Goal: Information Seeking & Learning: Learn about a topic

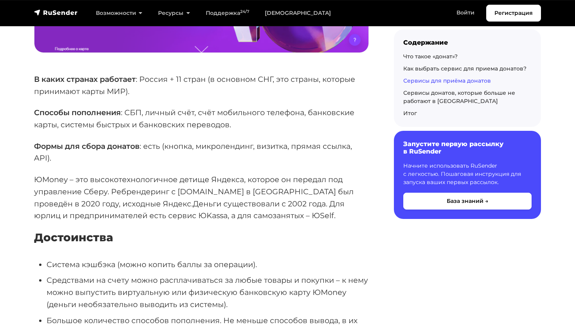
scroll to position [2865, 0]
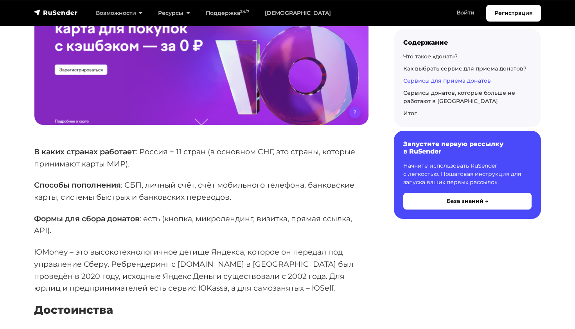
click at [208, 179] on p "Способы пополнения : СБП, личный счёт, счёт мобильного телефона, банковские кар…" at bounding box center [201, 191] width 335 height 24
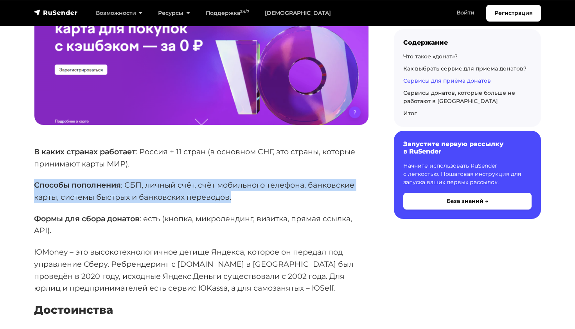
click at [208, 179] on p "Способы пополнения : СБП, личный счёт, счёт мобильного телефона, банковские кар…" at bounding box center [201, 191] width 335 height 24
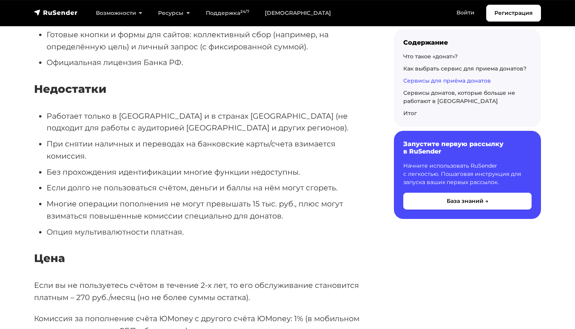
scroll to position [3393, 0]
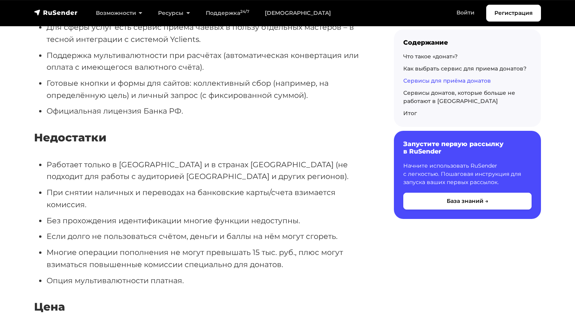
click at [137, 158] on li "Работает только в [GEOGRAPHIC_DATA] и в странах [GEOGRAPHIC_DATA] (не подходит …" at bounding box center [208, 170] width 322 height 24
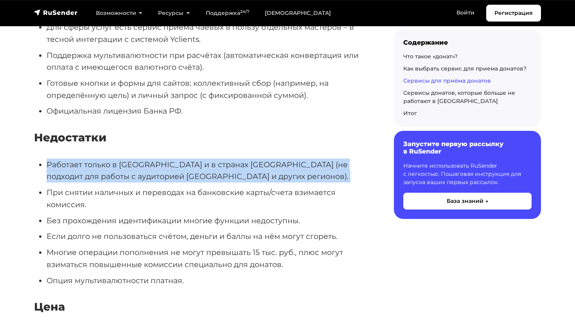
click at [137, 158] on li "Работает только в [GEOGRAPHIC_DATA] и в странах [GEOGRAPHIC_DATA] (не подходит …" at bounding box center [208, 170] width 322 height 24
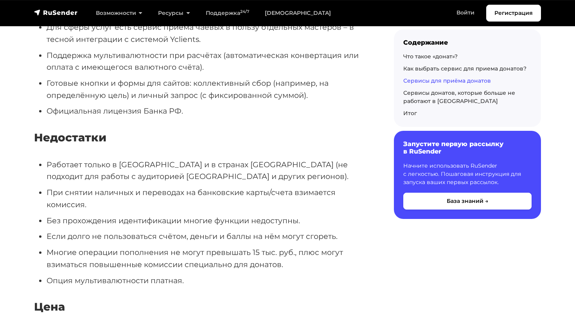
click at [134, 186] on li "При снятии наличных и переводах на банковские карты/счета взимается комиссия." at bounding box center [208, 198] width 322 height 24
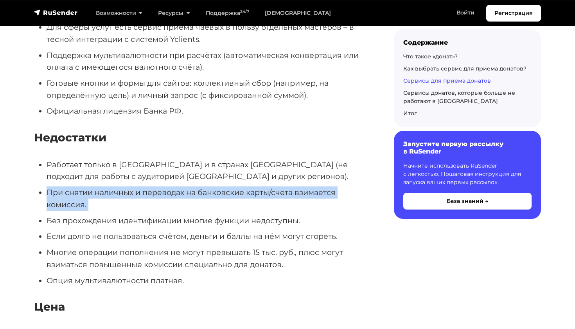
click at [134, 186] on li "При снятии наличных и переводах на банковские карты/счета взимается комиссия." at bounding box center [208, 198] width 322 height 24
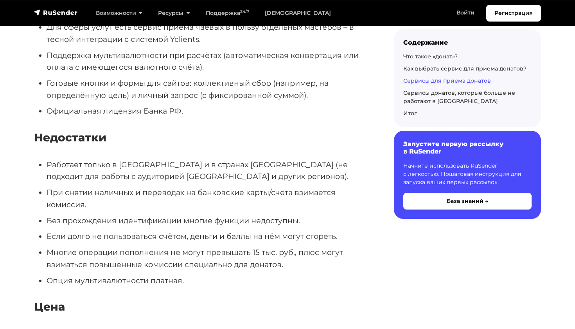
click at [132, 214] on li "Без прохождения идентификации многие функции недоступны." at bounding box center [208, 220] width 322 height 12
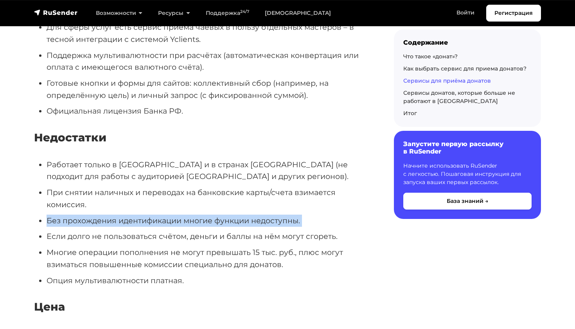
click at [132, 214] on li "Без прохождения идентификации многие функции недоступны." at bounding box center [208, 220] width 322 height 12
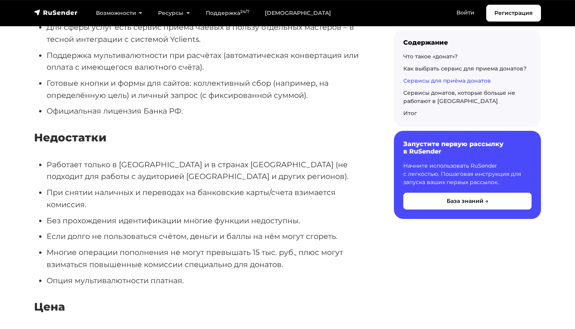
click at [123, 230] on li "Если долго не пользоваться счётом, деньги и баллы на нём могут сгореть." at bounding box center [208, 236] width 322 height 12
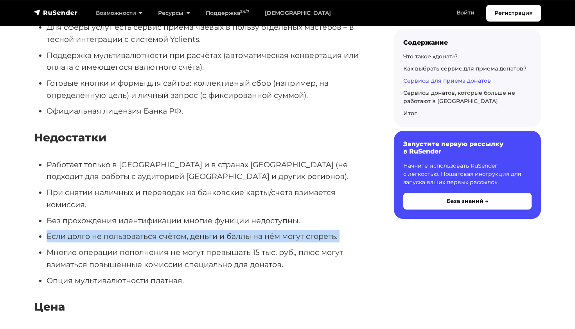
click at [123, 230] on li "Если долго не пользоваться счётом, деньги и баллы на нём могут сгореть." at bounding box center [208, 236] width 322 height 12
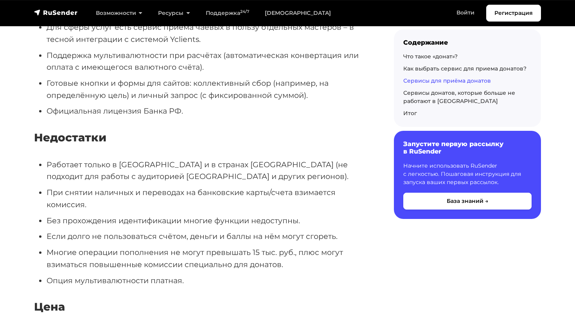
click at [117, 246] on li "Многие операции пополнения не могут превышать 15 тыс. руб., плюс могут взиматьс…" at bounding box center [208, 258] width 322 height 24
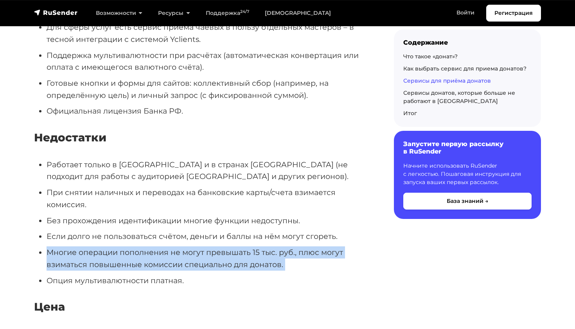
click at [117, 246] on li "Многие операции пополнения не могут превышать 15 тыс. руб., плюс могут взиматьс…" at bounding box center [208, 258] width 322 height 24
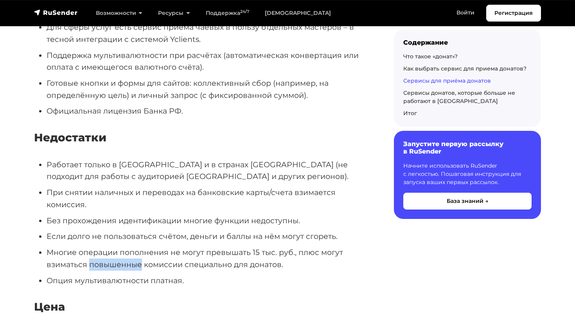
click at [117, 246] on li "Многие операции пополнения не могут превышать 15 тыс. руб., плюс могут взиматьс…" at bounding box center [208, 258] width 322 height 24
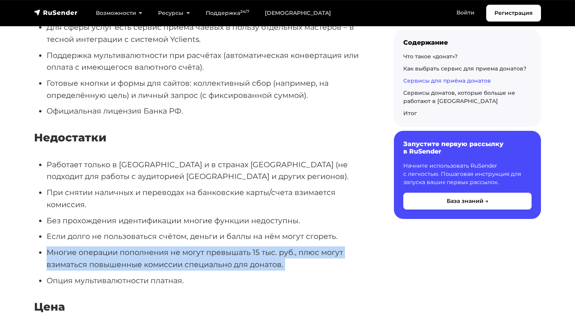
click at [117, 246] on li "Многие операции пополнения не могут превышать 15 тыс. руб., плюс могут взиматьс…" at bounding box center [208, 258] width 322 height 24
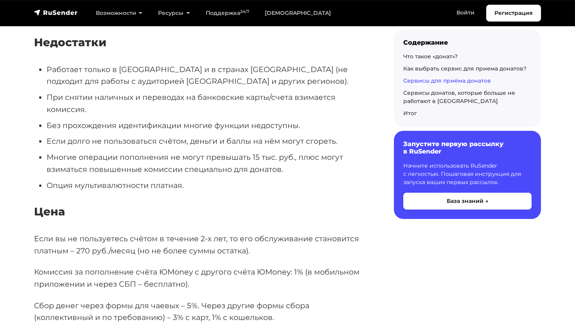
scroll to position [3506, 0]
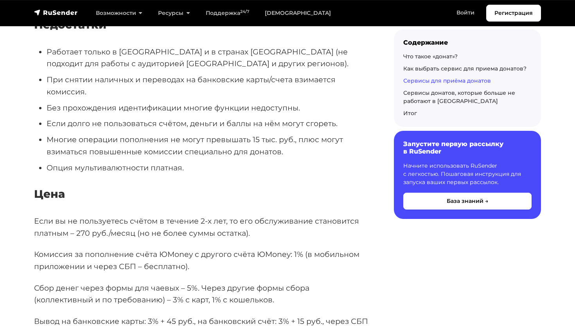
click at [121, 215] on p "Если вы не пользуетесь счётом в течение 2-х лет, то его обслуживание становится…" at bounding box center [201, 227] width 335 height 24
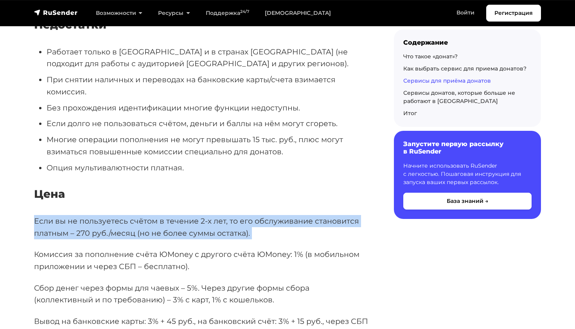
click at [121, 215] on p "Если вы не пользуетесь счётом в течение 2-х лет, то его обслуживание становится…" at bounding box center [201, 227] width 335 height 24
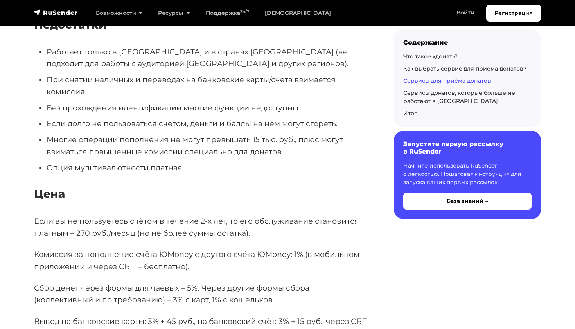
click at [121, 248] on p "Комиссия за пополнение счёта ЮMoney с другого счёта ЮMoney: 1% (в мобильном при…" at bounding box center [201, 260] width 335 height 24
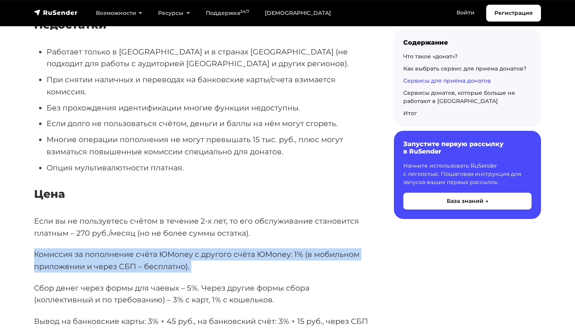
click at [121, 248] on p "Комиссия за пополнение счёта ЮMoney с другого счёта ЮMoney: 1% (в мобильном при…" at bounding box center [201, 260] width 335 height 24
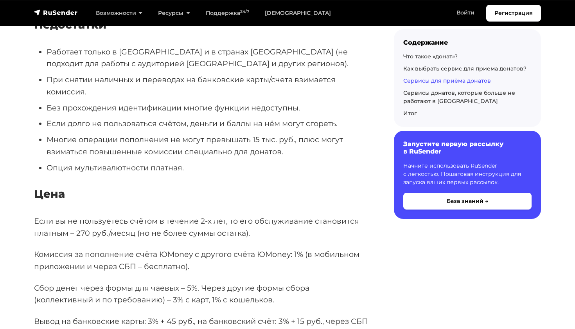
click at [122, 215] on p "Если вы не пользуетесь счётом в течение 2-х лет, то его обслуживание становится…" at bounding box center [201, 227] width 335 height 24
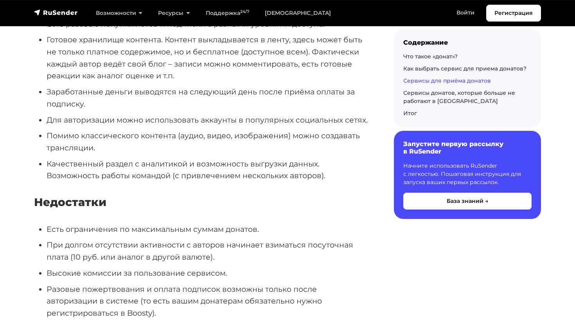
scroll to position [4428, 0]
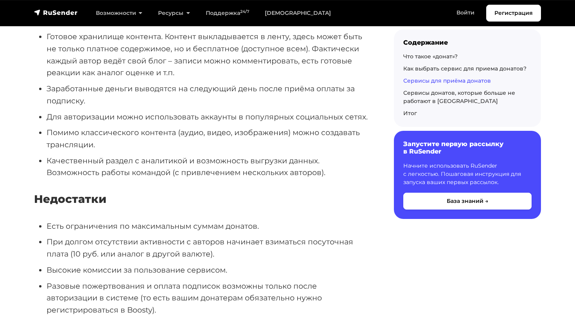
click at [182, 235] on li "При долгом отсутствии активности с авторов начинает взиматься посуточная плата …" at bounding box center [208, 247] width 322 height 24
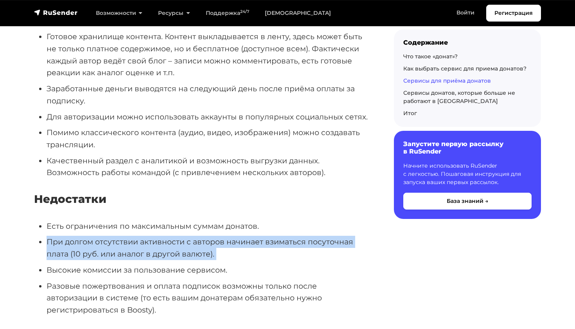
click at [182, 235] on li "При долгом отсутствии активности с авторов начинает взиматься посуточная плата …" at bounding box center [208, 247] width 322 height 24
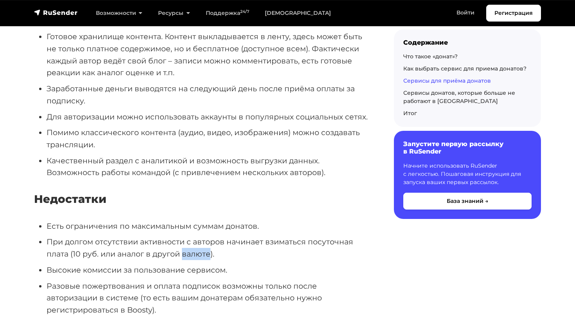
click at [182, 235] on li "При долгом отсутствии активности с авторов начинает взиматься посуточная плата …" at bounding box center [208, 247] width 322 height 24
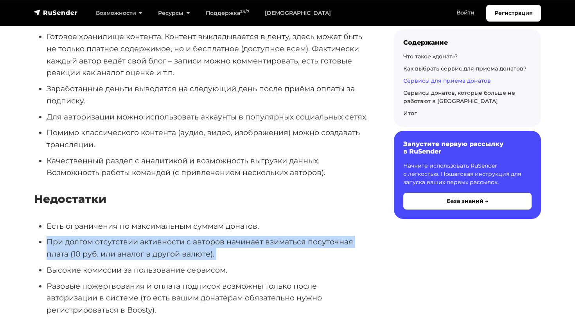
click at [182, 235] on li "При долгом отсутствии активности с авторов начинает взиматься посуточная плата …" at bounding box center [208, 247] width 322 height 24
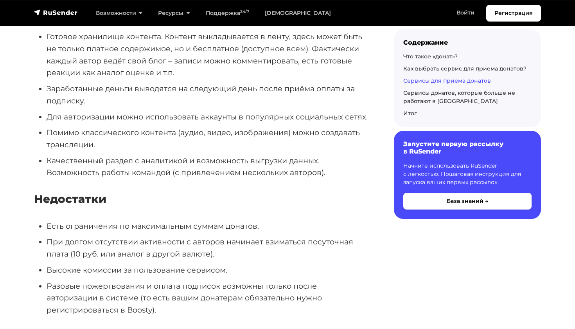
click at [178, 280] on li "Разовые пожертвования и оплата подписок возможны только после авторизации в сис…" at bounding box center [208, 298] width 322 height 36
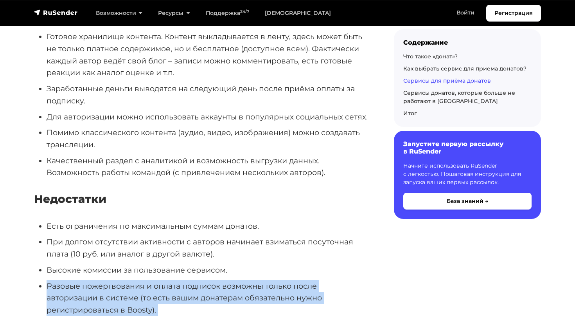
click at [178, 280] on li "Разовые пожертвования и оплата подписок возможны только после авторизации в сис…" at bounding box center [208, 298] width 322 height 36
click at [175, 280] on li "Разовые пожертвования и оплата подписок возможны только после авторизации в сис…" at bounding box center [208, 298] width 322 height 36
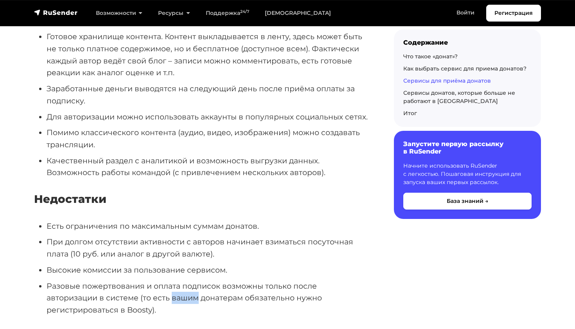
click at [175, 280] on li "Разовые пожертвования и оплата подписок возможны только после авторизации в сис…" at bounding box center [208, 298] width 322 height 36
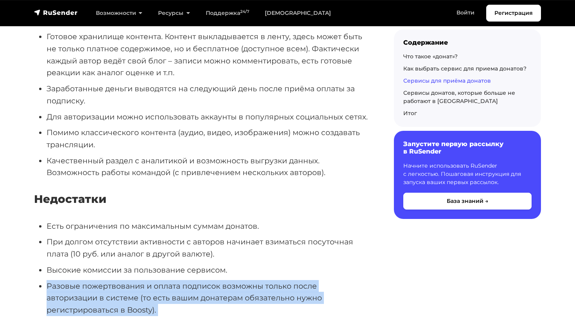
click at [175, 280] on li "Разовые пожертвования и оплата подписок возможны только после авторизации в сис…" at bounding box center [208, 298] width 322 height 36
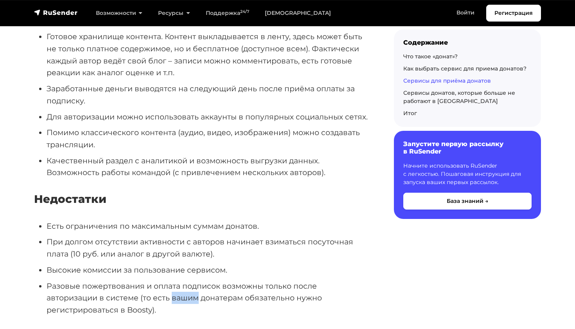
click at [175, 280] on li "Разовые пожертвования и оплата подписок возможны только после авторизации в сис…" at bounding box center [208, 298] width 322 height 36
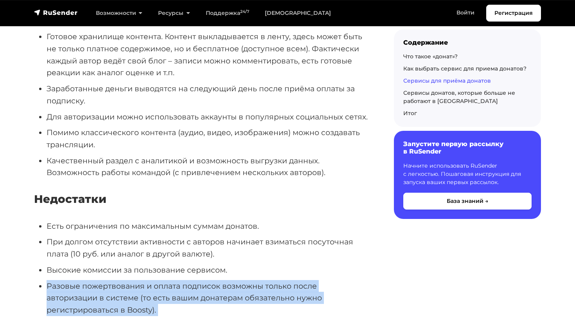
click at [175, 280] on li "Разовые пожертвования и оплата подписок возможны только после авторизации в сис…" at bounding box center [208, 298] width 322 height 36
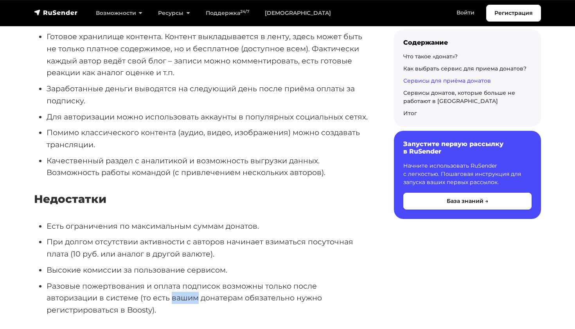
click at [175, 280] on li "Разовые пожертвования и оплата подписок возможны только после авторизации в сис…" at bounding box center [208, 298] width 322 height 36
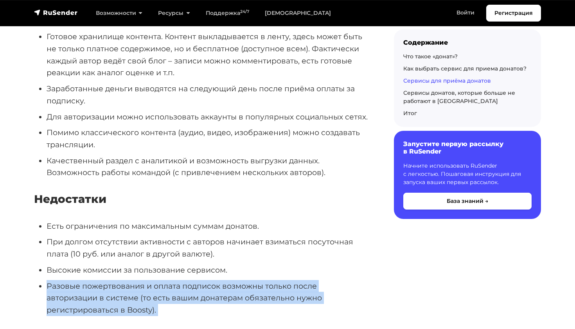
click at [175, 280] on li "Разовые пожертвования и оплата подписок возможны только после авторизации в сис…" at bounding box center [208, 298] width 322 height 36
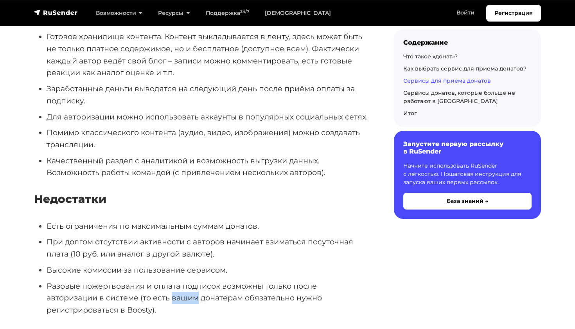
click at [175, 280] on li "Разовые пожертвования и оплата подписок возможны только после авторизации в сис…" at bounding box center [208, 298] width 322 height 36
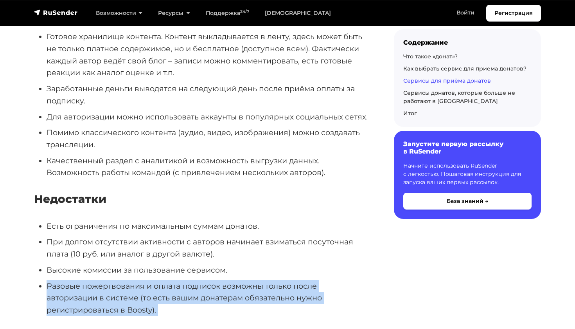
click at [175, 280] on li "Разовые пожертвования и оплата подписок возможны только после авторизации в сис…" at bounding box center [208, 298] width 322 height 36
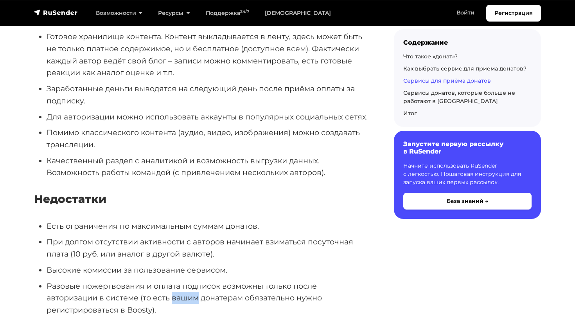
click at [175, 280] on li "Разовые пожертвования и оплата подписок возможны только после авторизации в сис…" at bounding box center [208, 298] width 322 height 36
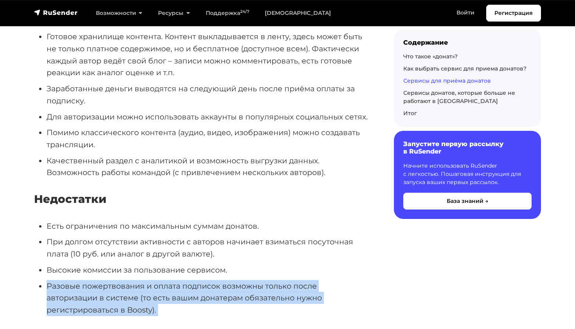
click at [175, 280] on li "Разовые пожертвования и оплата подписок возможны только после авторизации в сис…" at bounding box center [208, 298] width 322 height 36
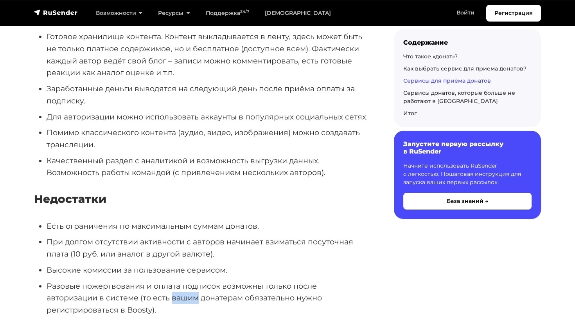
click at [175, 280] on li "Разовые пожертвования и оплата подписок возможны только после авторизации в сис…" at bounding box center [208, 298] width 322 height 36
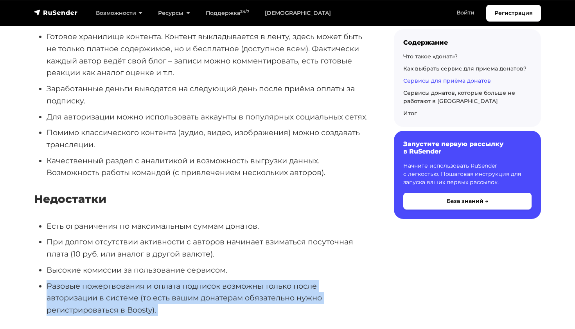
click at [175, 280] on li "Разовые пожертвования и оплата подписок возможны только после авторизации в сис…" at bounding box center [208, 298] width 322 height 36
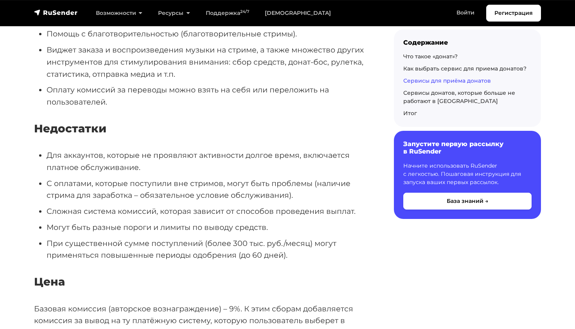
scroll to position [6268, 0]
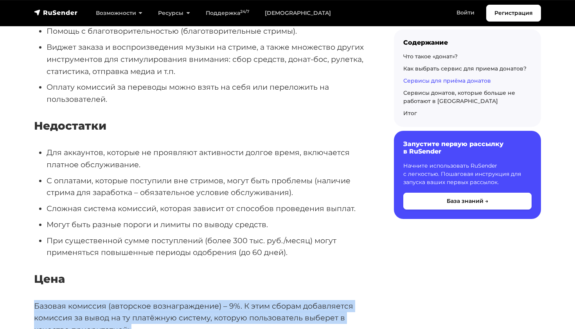
click at [156, 300] on p "Базовая комиссия (авторское вознаграждение) – 9%. К этим сборам добавляется ком…" at bounding box center [201, 318] width 335 height 36
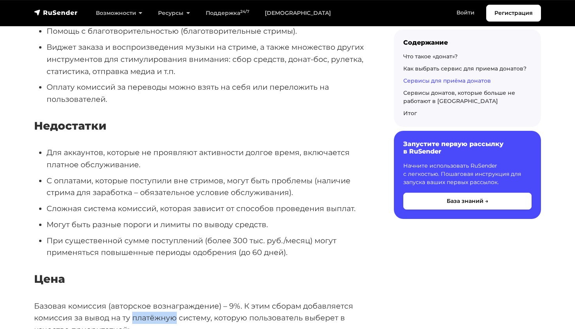
click at [156, 300] on p "Базовая комиссия (авторское вознаграждение) – 9%. К этим сборам добавляется ком…" at bounding box center [201, 318] width 335 height 36
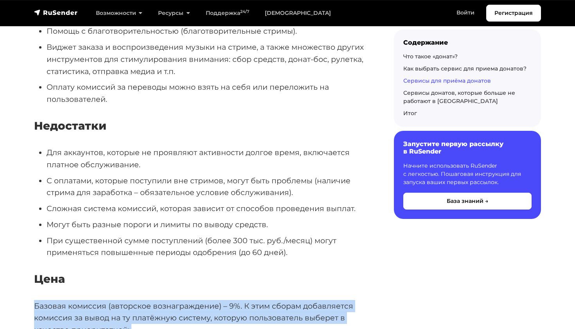
click at [156, 300] on p "Базовая комиссия (авторское вознаграждение) – 9%. К этим сборам добавляется ком…" at bounding box center [201, 318] width 335 height 36
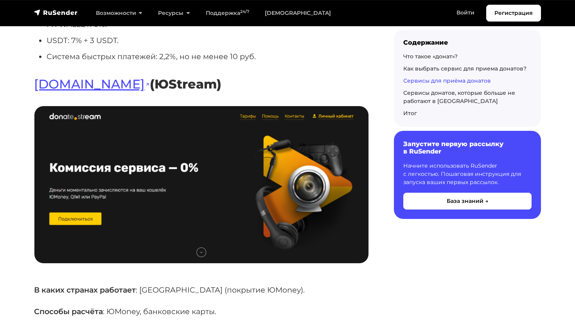
scroll to position [6618, 0]
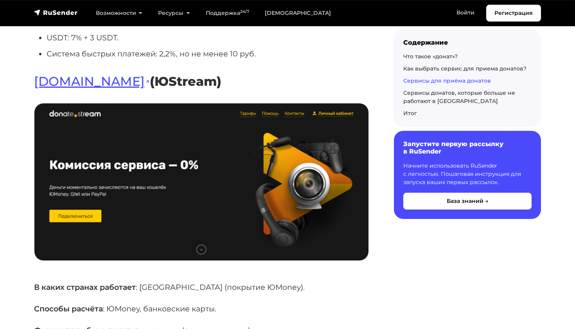
click at [154, 324] on p "Формы для сбора донатов : страница (+прямая ссылка) и виджеты для стримов." at bounding box center [201, 330] width 335 height 12
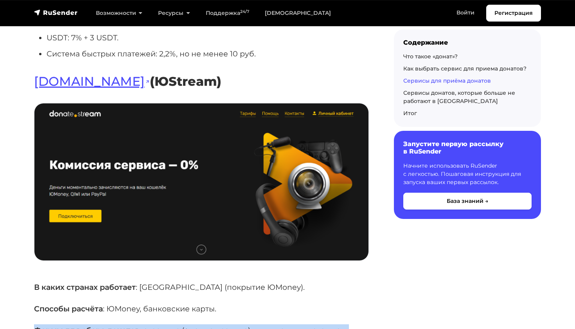
click at [154, 324] on p "Формы для сбора донатов : страница (+прямая ссылка) и виджеты для стримов." at bounding box center [201, 330] width 335 height 12
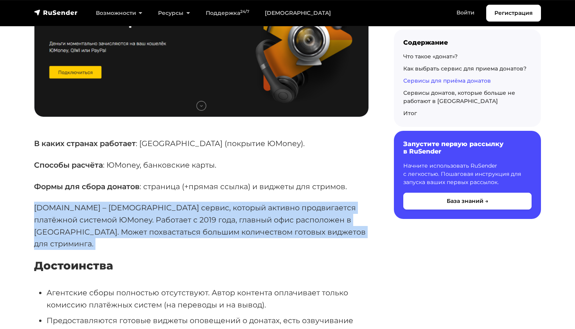
scroll to position [6787, 0]
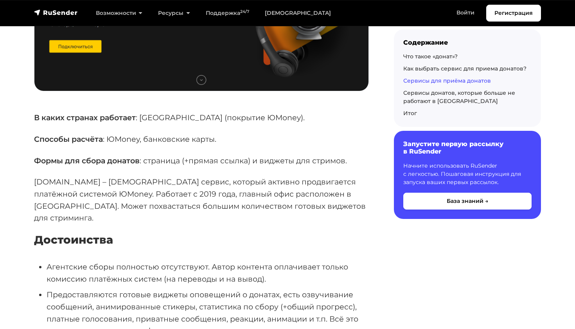
click at [136, 288] on li "Предоставляются готовые виджеты оповещений о донатах, есть озвучивание сообщени…" at bounding box center [208, 312] width 322 height 48
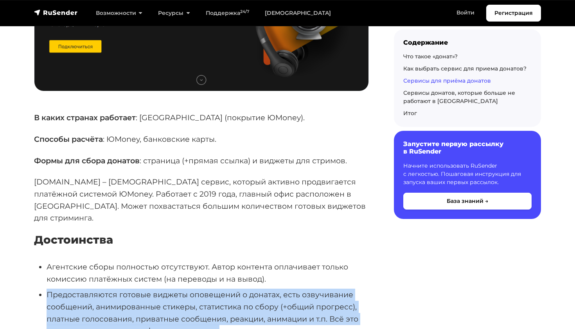
click at [136, 288] on li "Предоставляются готовые виджеты оповещений о донатах, есть озвучивание сообщени…" at bounding box center [208, 312] width 322 height 48
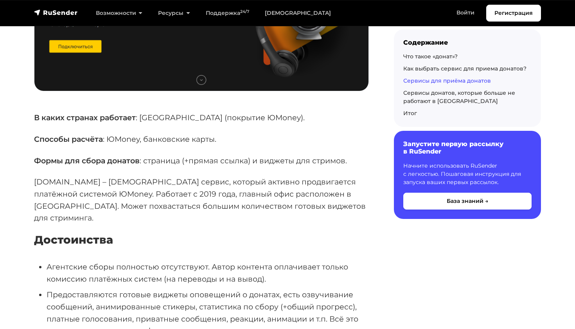
click at [140, 260] on li "Агентские сборы полностью отсутствуют. Автор контента оплачивает только комисси…" at bounding box center [208, 272] width 322 height 24
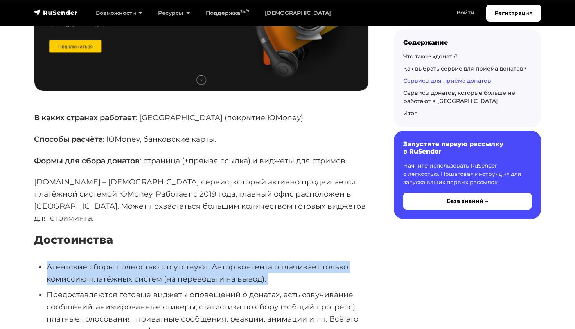
click at [140, 260] on li "Агентские сборы полностью отсутствуют. Автор контента оплачивает только комисси…" at bounding box center [208, 272] width 322 height 24
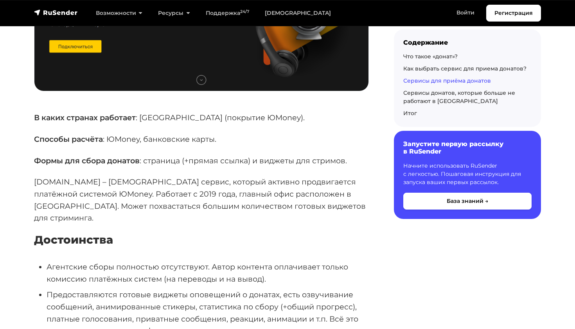
click at [135, 288] on li "Предоставляются готовые виджеты оповещений о донатах, есть озвучивание сообщени…" at bounding box center [208, 312] width 322 height 48
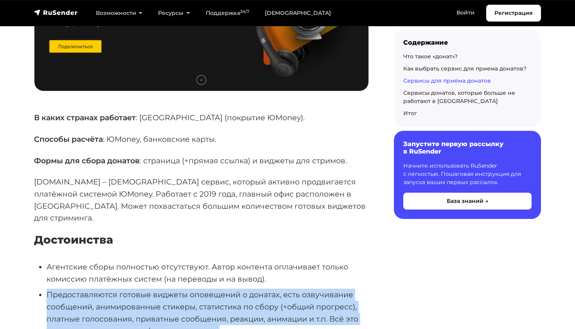
click at [135, 288] on li "Предоставляются готовые виджеты оповещений о донатах, есть озвучивание сообщени…" at bounding box center [208, 312] width 322 height 48
click at [131, 288] on li "Предоставляются готовые виджеты оповещений о донатах, есть озвучивание сообщени…" at bounding box center [208, 312] width 322 height 48
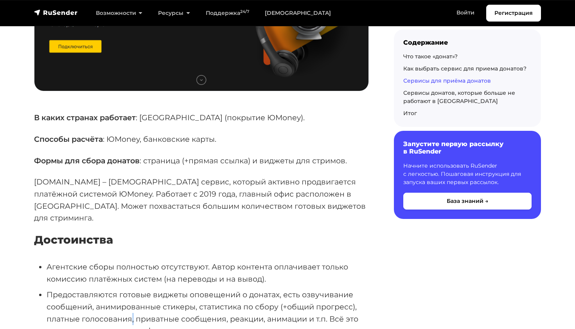
click at [131, 288] on li "Предоставляются готовые виджеты оповещений о донатах, есть озвучивание сообщени…" at bounding box center [208, 312] width 322 height 48
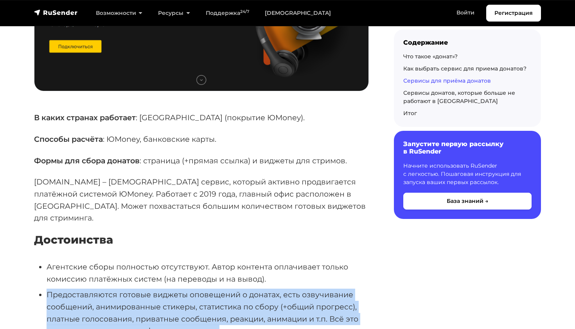
click at [131, 288] on li "Предоставляются готовые виджеты оповещений о донатах, есть озвучивание сообщени…" at bounding box center [208, 312] width 322 height 48
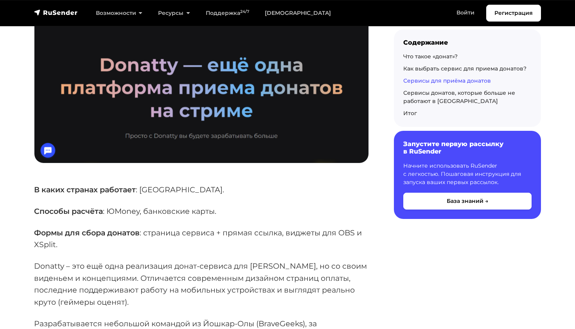
scroll to position [7513, 0]
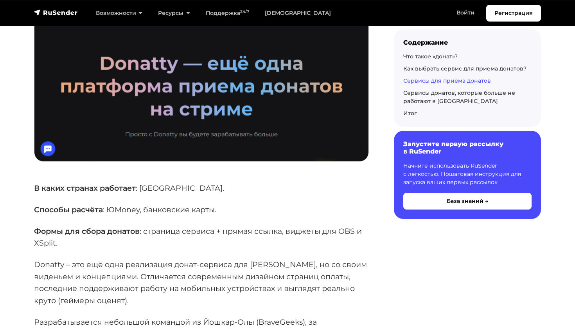
click at [144, 258] on p "Donatty – это ещё одна реализация донат-сервиса для [PERSON_NAME], но со своим …" at bounding box center [201, 282] width 335 height 48
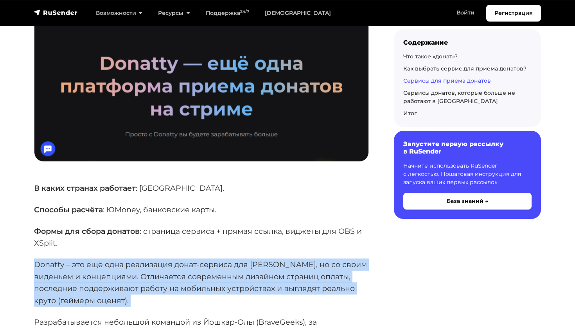
click at [144, 258] on p "Donatty – это ещё одна реализация донат-сервиса для [PERSON_NAME], но со своим …" at bounding box center [201, 282] width 335 height 48
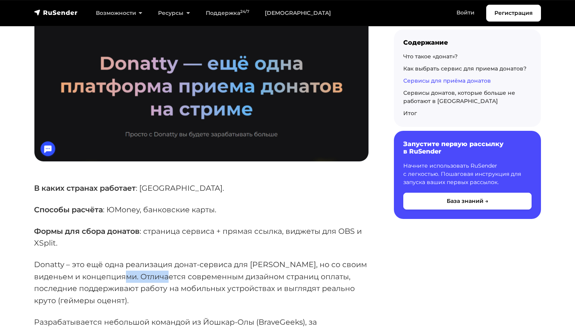
click at [144, 258] on p "Donatty – это ещё одна реализация донат-сервиса для [PERSON_NAME], но со своим …" at bounding box center [201, 282] width 335 height 48
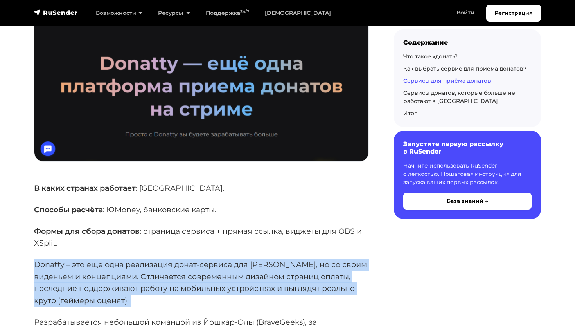
click at [144, 258] on p "Donatty – это ещё одна реализация донат-сервиса для [PERSON_NAME], но со своим …" at bounding box center [201, 282] width 335 height 48
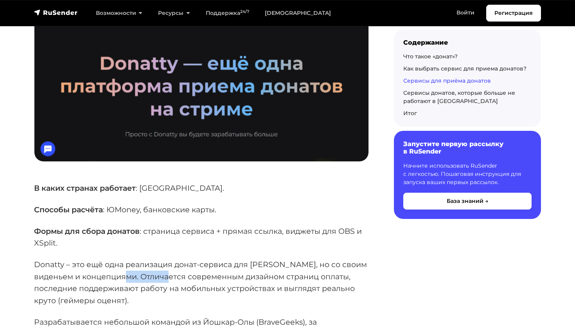
click at [144, 258] on p "Donatty – это ещё одна реализация донат-сервиса для [PERSON_NAME], но со своим …" at bounding box center [201, 282] width 335 height 48
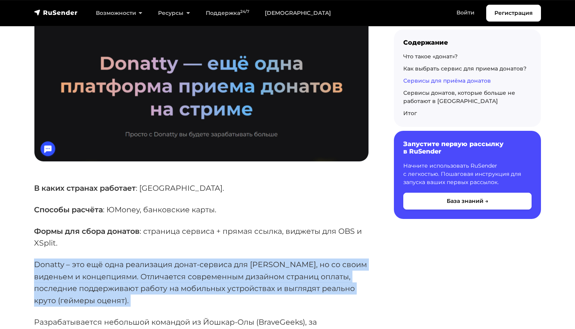
click at [144, 258] on p "Donatty – это ещё одна реализация донат-сервиса для [PERSON_NAME], но со своим …" at bounding box center [201, 282] width 335 height 48
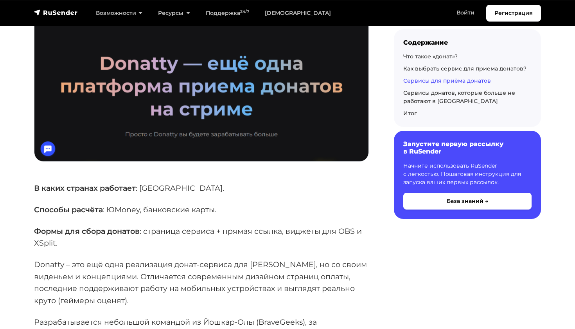
click at [122, 316] on p "Разрабатывается небольшой командой из Йошкар-Олы (BraveGeeks), за обслуживание …" at bounding box center [201, 328] width 335 height 24
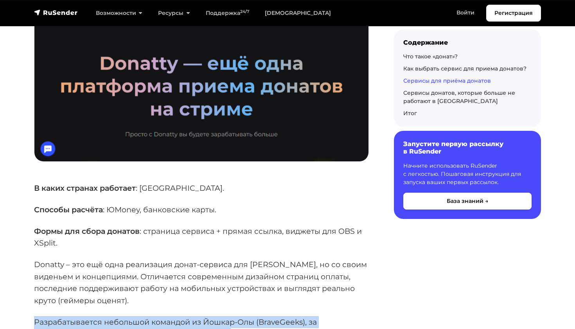
click at [122, 316] on p "Разрабатывается небольшой командой из Йошкар-Олы (BraveGeeks), за обслуживание …" at bounding box center [201, 328] width 335 height 24
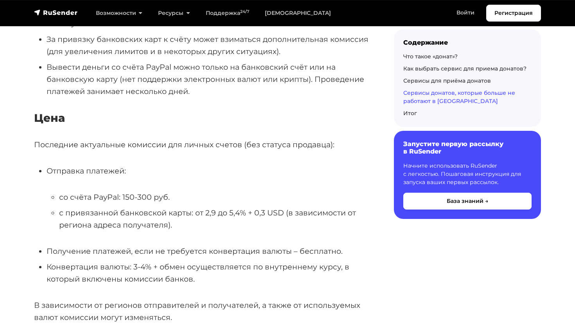
scroll to position [9059, 0]
